Goal: Check status: Check status

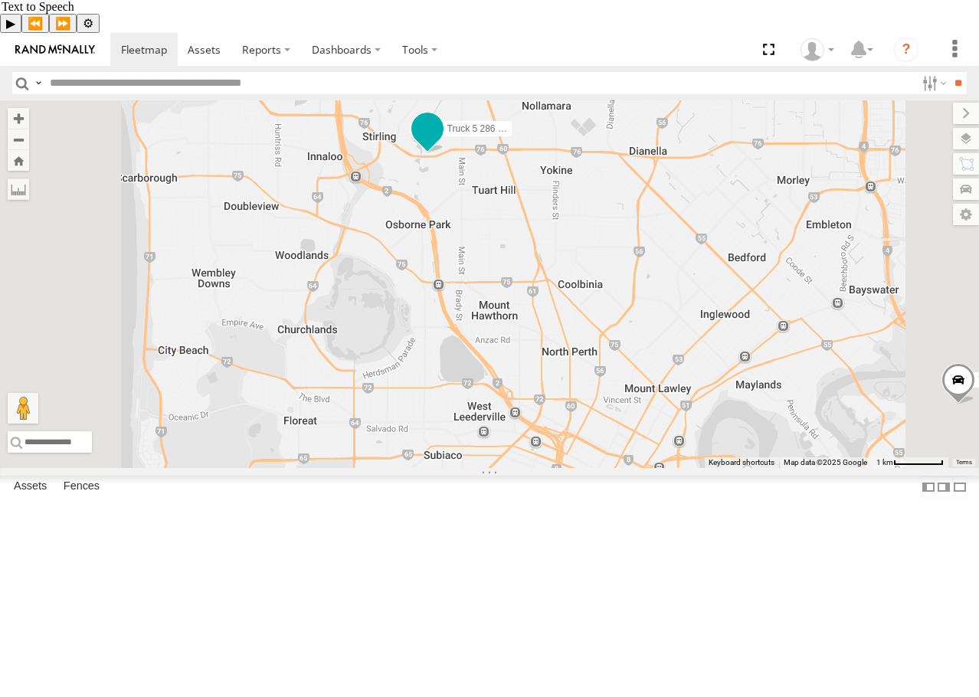
click at [441, 143] on span at bounding box center [428, 130] width 28 height 28
click at [448, 136] on label at bounding box center [433, 131] width 30 height 11
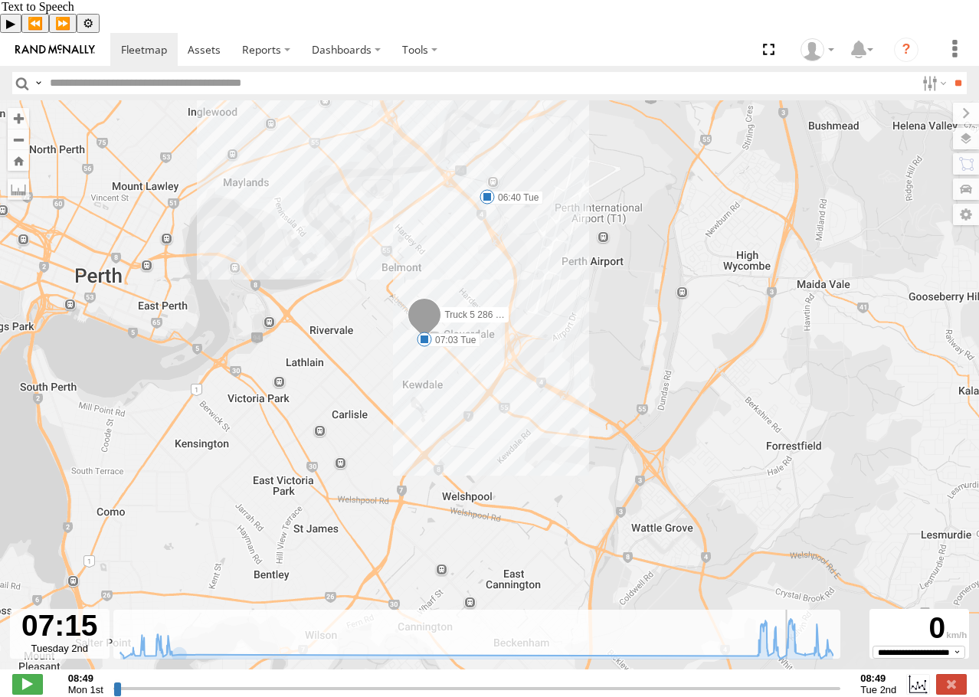
drag, startPoint x: 119, startPoint y: 664, endPoint x: 788, endPoint y: 653, distance: 669.7
click at [788, 681] on input "range" at bounding box center [476, 688] width 727 height 15
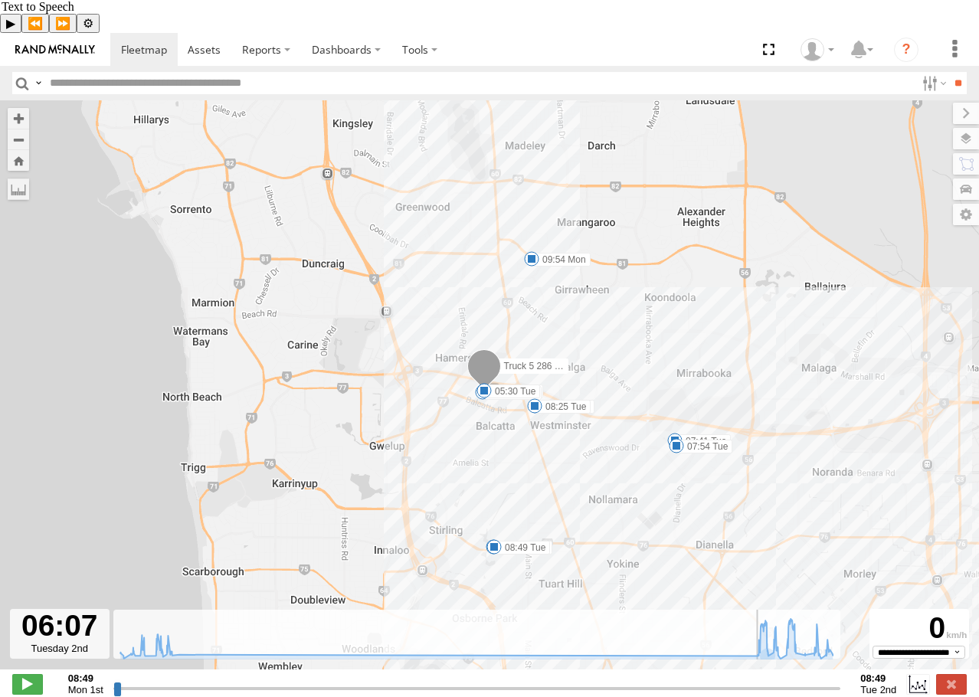
drag, startPoint x: 790, startPoint y: 666, endPoint x: 755, endPoint y: 660, distance: 35.2
click at [755, 681] on input "range" at bounding box center [476, 688] width 727 height 15
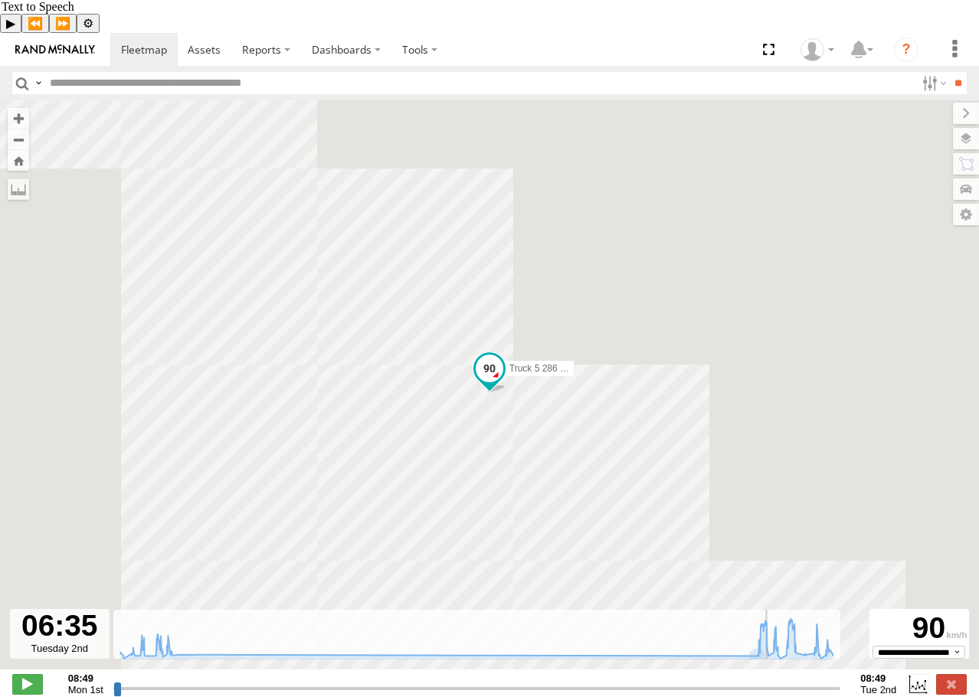
drag, startPoint x: 755, startPoint y: 663, endPoint x: 768, endPoint y: 663, distance: 13.0
type input "**********"
click at [768, 681] on input "range" at bounding box center [476, 688] width 727 height 15
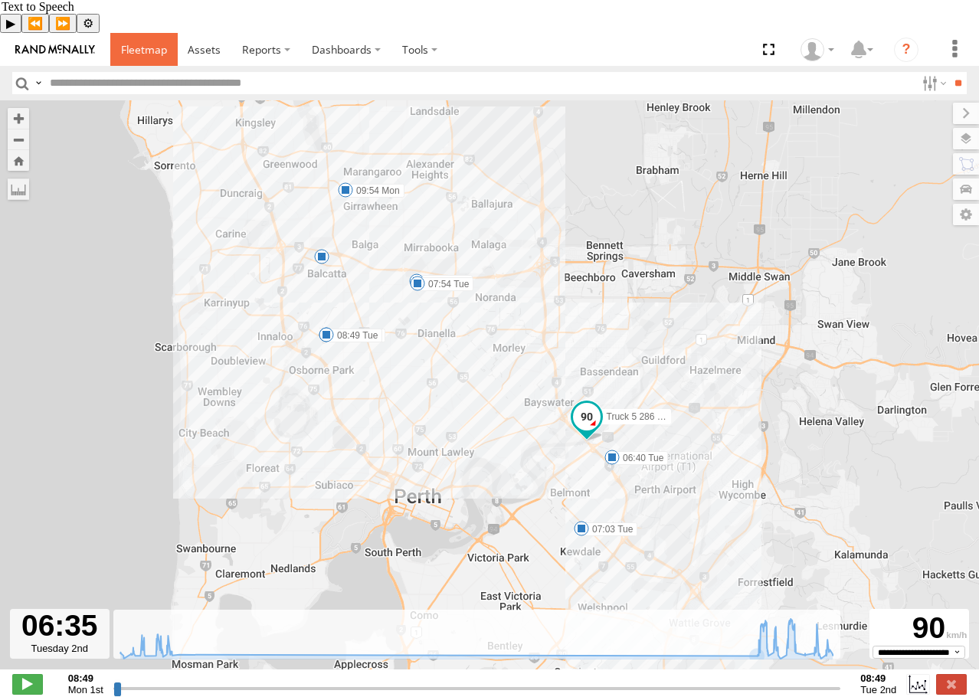
click at [139, 42] on span at bounding box center [144, 49] width 46 height 15
